Goal: Task Accomplishment & Management: Complete application form

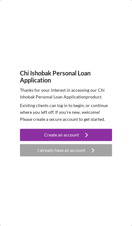
scroll to position [1, 0]
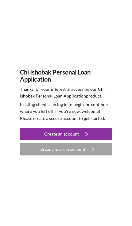
click at [90, 133] on icon "Icon/Navigate" at bounding box center [86, 134] width 15 height 15
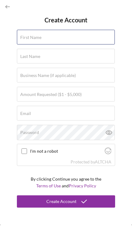
click at [94, 40] on input "First Name" at bounding box center [66, 38] width 98 height 15
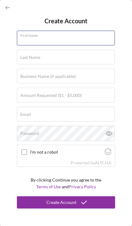
type input "[PERSON_NAME]"
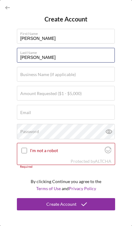
type input "[PERSON_NAME]"
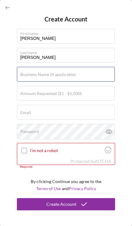
click at [95, 73] on div "Business Name (if applicable)" at bounding box center [66, 74] width 98 height 15
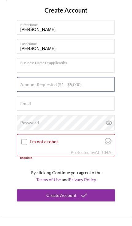
click at [95, 86] on div "Amount Requested ($1 - $5,000)" at bounding box center [66, 93] width 98 height 15
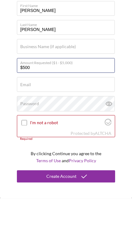
type input "$5,000"
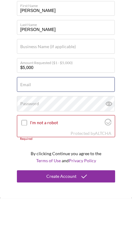
click at [96, 105] on input "Email" at bounding box center [66, 112] width 98 height 15
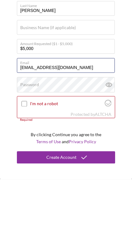
type input "[EMAIL_ADDRESS][DOMAIN_NAME]"
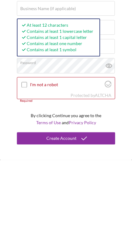
click at [25, 148] on input "I'm not a robot" at bounding box center [24, 151] width 6 height 6
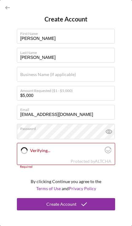
checkbox input "true"
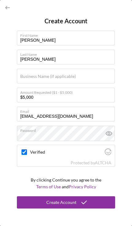
click at [85, 202] on polyline "submit" at bounding box center [84, 202] width 5 height 3
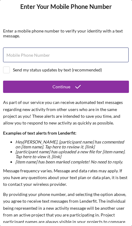
click at [98, 58] on input "Mobile Phone Number" at bounding box center [66, 55] width 126 height 15
type input "[PHONE_NUMBER]"
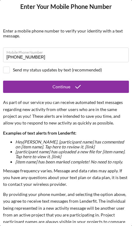
click at [9, 68] on input "checkbox" at bounding box center [6, 70] width 6 height 6
checkbox input "true"
click at [85, 89] on button "Continue" at bounding box center [66, 87] width 126 height 12
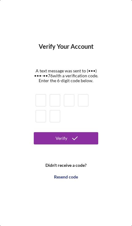
click at [44, 99] on input at bounding box center [41, 100] width 10 height 12
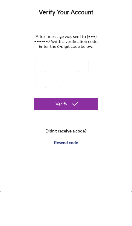
type input "6"
click at [66, 132] on button "Verify" at bounding box center [66, 138] width 64 height 12
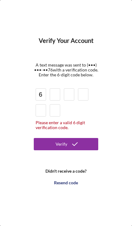
click at [56, 95] on input at bounding box center [55, 94] width 10 height 12
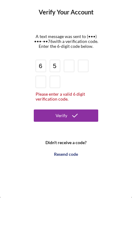
type input "5"
type input "8"
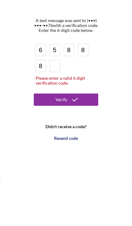
type input "8"
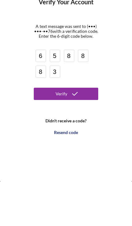
type input "3"
click at [88, 132] on button "Verify" at bounding box center [66, 138] width 64 height 12
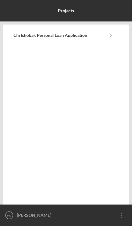
click at [86, 37] on b "Chi Ishobak Personal Loan Application" at bounding box center [51, 35] width 74 height 5
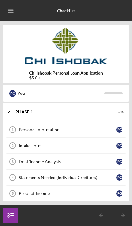
click at [75, 131] on div "Personal Information" at bounding box center [68, 129] width 98 height 5
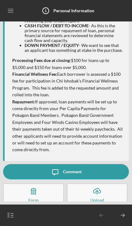
scroll to position [123, 0]
click at [39, 192] on icon "button" at bounding box center [33, 191] width 15 height 15
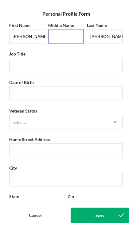
click at [69, 37] on input "Middle Name" at bounding box center [66, 36] width 36 height 15
type input "S"
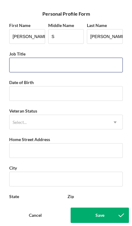
click at [84, 72] on input "Job Title" at bounding box center [66, 65] width 114 height 15
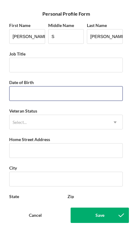
click at [84, 95] on input "Date of Birth" at bounding box center [66, 93] width 114 height 15
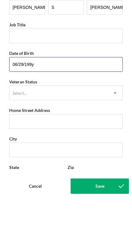
type input "[DATE]"
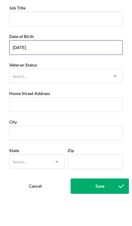
scroll to position [18, 0]
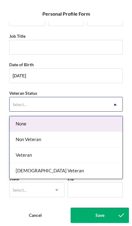
click at [89, 126] on div "None" at bounding box center [66, 124] width 113 height 16
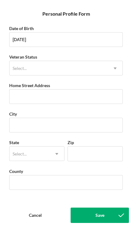
scroll to position [53, 0]
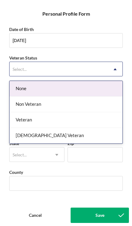
click at [91, 102] on div "Non Veteran" at bounding box center [66, 105] width 113 height 16
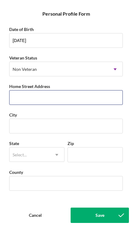
click at [99, 97] on input "Home Street Address" at bounding box center [66, 97] width 114 height 15
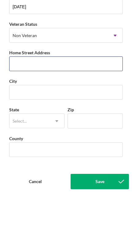
type input "[STREET_ADDRESS]"
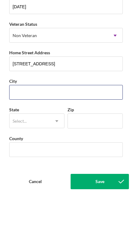
type input "[GEOGRAPHIC_DATA]"
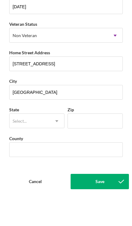
type input "IN"
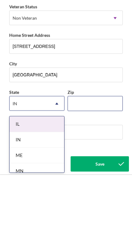
type input "46217"
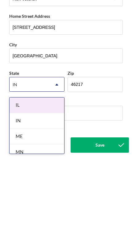
click at [43, 184] on div "IN" at bounding box center [37, 192] width 55 height 16
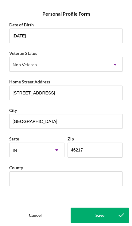
scroll to position [62, 0]
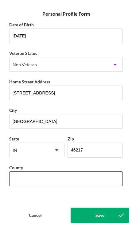
click at [84, 179] on input "County" at bounding box center [66, 179] width 114 height 15
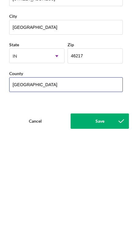
type input "[GEOGRAPHIC_DATA]"
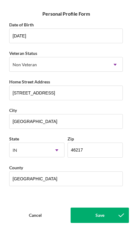
click at [102, 217] on div "Save" at bounding box center [99, 215] width 9 height 15
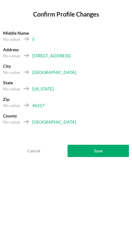
click at [106, 153] on button "Save" at bounding box center [98, 151] width 61 height 12
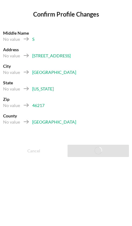
scroll to position [146, 0]
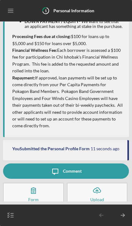
scroll to position [146, 0]
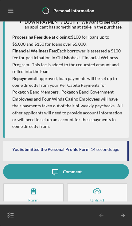
click at [123, 214] on icon "Icon/Table Pagination Arrow" at bounding box center [122, 215] width 15 height 15
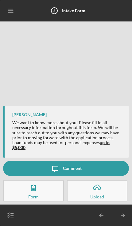
click at [41, 193] on icon "button" at bounding box center [33, 187] width 15 height 15
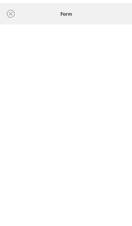
click at [11, 16] on icon "Icon/Close" at bounding box center [10, 13] width 15 height 15
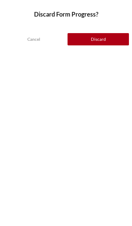
click at [38, 39] on div "Cancel" at bounding box center [33, 39] width 13 height 12
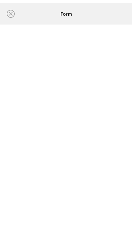
click at [11, 13] on line at bounding box center [10, 13] width 3 height 3
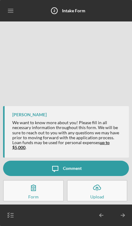
click at [122, 219] on icon "Icon/Table Pagination Arrow" at bounding box center [122, 215] width 15 height 15
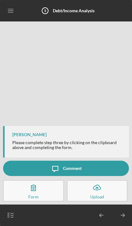
click at [39, 187] on icon "button" at bounding box center [33, 187] width 15 height 15
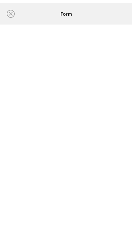
click at [11, 15] on icon "Icon/Close" at bounding box center [10, 13] width 15 height 15
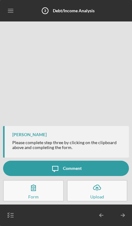
click at [121, 219] on icon "Icon/Table Pagination Arrow" at bounding box center [122, 215] width 15 height 15
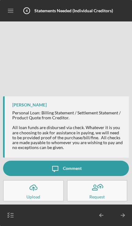
click at [45, 192] on button "Icon/Upload Upload" at bounding box center [33, 190] width 61 height 21
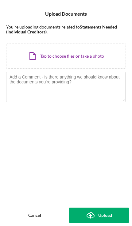
click at [46, 212] on button "Cancel" at bounding box center [34, 215] width 63 height 15
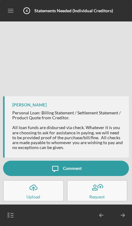
click at [126, 219] on icon "Icon/Table Pagination Arrow" at bounding box center [122, 215] width 15 height 15
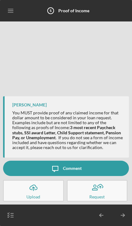
click at [44, 192] on button "Icon/Upload Upload" at bounding box center [33, 190] width 61 height 21
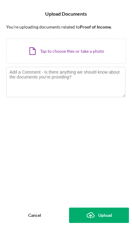
click at [99, 50] on div "Icon/Document Browse or drag files here (max 100MB total) Tap to choose files o…" at bounding box center [66, 51] width 120 height 25
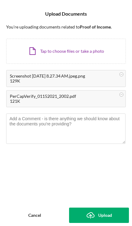
click at [95, 100] on div "121K" at bounding box center [66, 101] width 112 height 5
click at [97, 82] on div "129K" at bounding box center [66, 81] width 112 height 5
click at [93, 99] on div "121K" at bounding box center [66, 101] width 112 height 5
click at [90, 102] on div "121K" at bounding box center [66, 101] width 112 height 5
click at [119, 97] on icon at bounding box center [122, 95] width 8 height 8
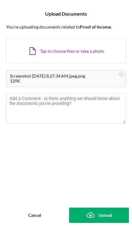
click at [119, 77] on icon at bounding box center [122, 75] width 8 height 8
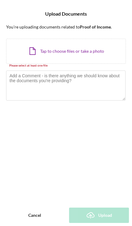
click at [107, 53] on div "Icon/Document Browse or drag files here (max 100MB total) Tap to choose files o…" at bounding box center [66, 51] width 120 height 25
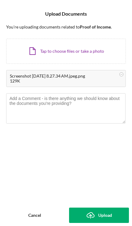
click at [112, 217] on div "Upload" at bounding box center [105, 215] width 14 height 15
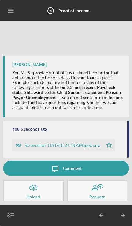
click at [123, 220] on icon "Icon/Table Pagination Arrow" at bounding box center [122, 215] width 15 height 15
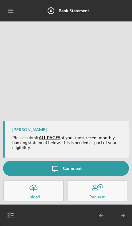
click at [41, 190] on button "Icon/Upload Upload" at bounding box center [33, 190] width 61 height 21
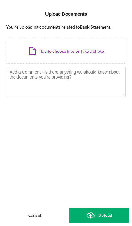
click at [103, 50] on div "Icon/Document Browse or drag files here (max 100MB total) Tap to choose files o…" at bounding box center [66, 51] width 120 height 25
click at [101, 51] on div "Icon/Document Browse or drag files here (max 100MB total) Tap to choose files o…" at bounding box center [66, 51] width 120 height 25
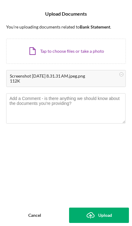
click at [110, 217] on div "Upload" at bounding box center [105, 215] width 14 height 15
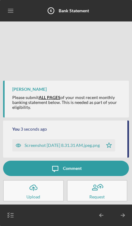
click at [122, 217] on icon "Icon/Table Pagination Arrow" at bounding box center [122, 215] width 15 height 15
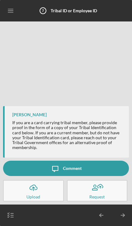
click at [42, 192] on button "Icon/Upload Upload" at bounding box center [33, 190] width 61 height 21
